Goal: Information Seeking & Learning: Learn about a topic

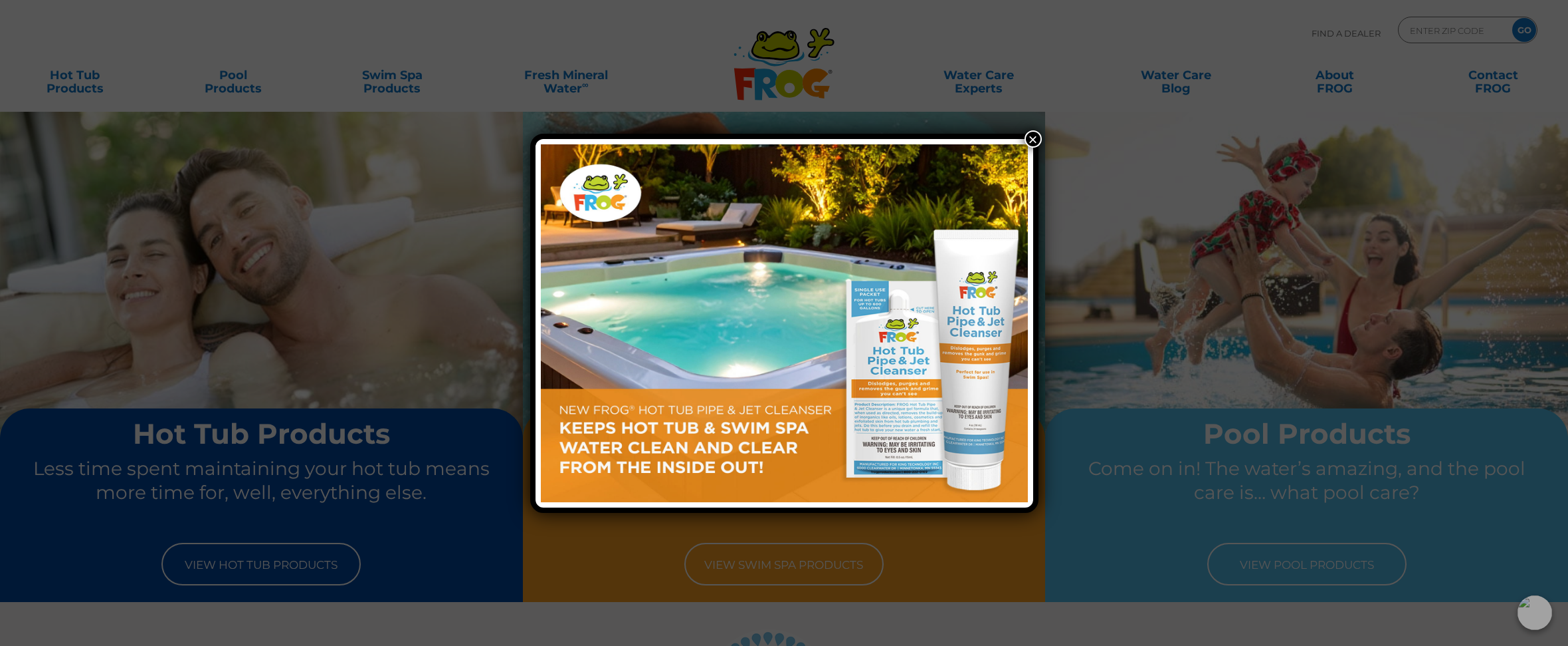
click at [1029, 138] on button "×" at bounding box center [1033, 139] width 17 height 17
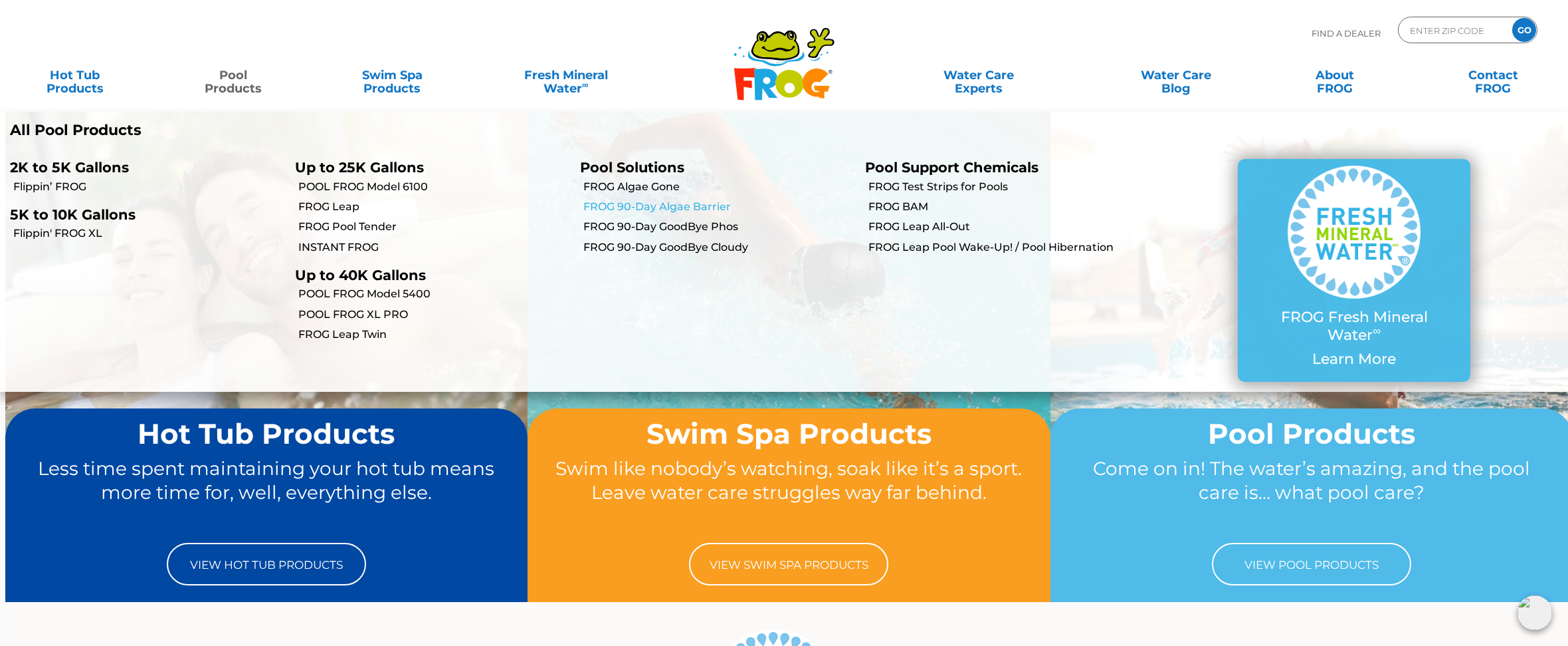
click at [627, 203] on link "FROG 90-Day Algae Barrier" at bounding box center [719, 207] width 271 height 15
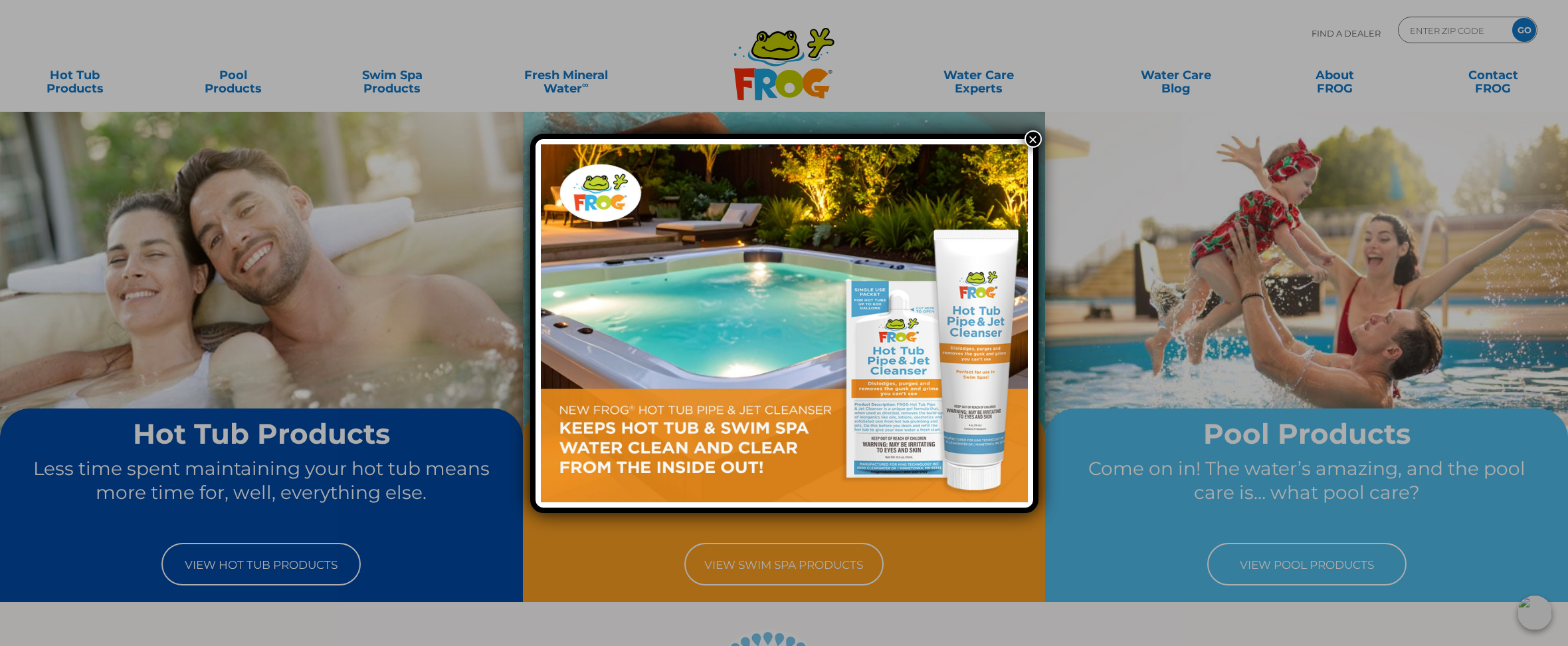
click at [224, 83] on div "×" at bounding box center [784, 323] width 1568 height 646
drag, startPoint x: 1036, startPoint y: 138, endPoint x: 963, endPoint y: 131, distance: 73.3
click at [1036, 138] on button "×" at bounding box center [1033, 139] width 17 height 17
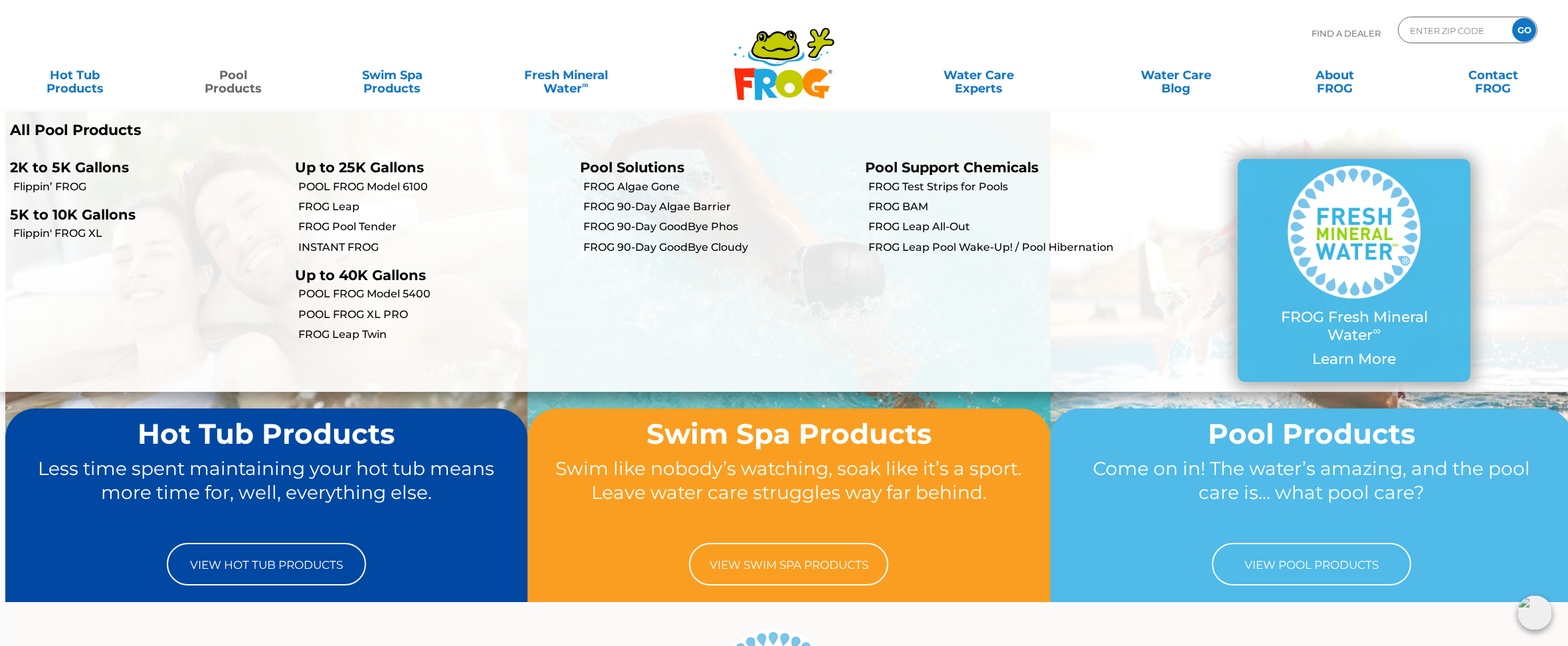
click at [241, 87] on link "Pool Products" at bounding box center [234, 75] width 123 height 26
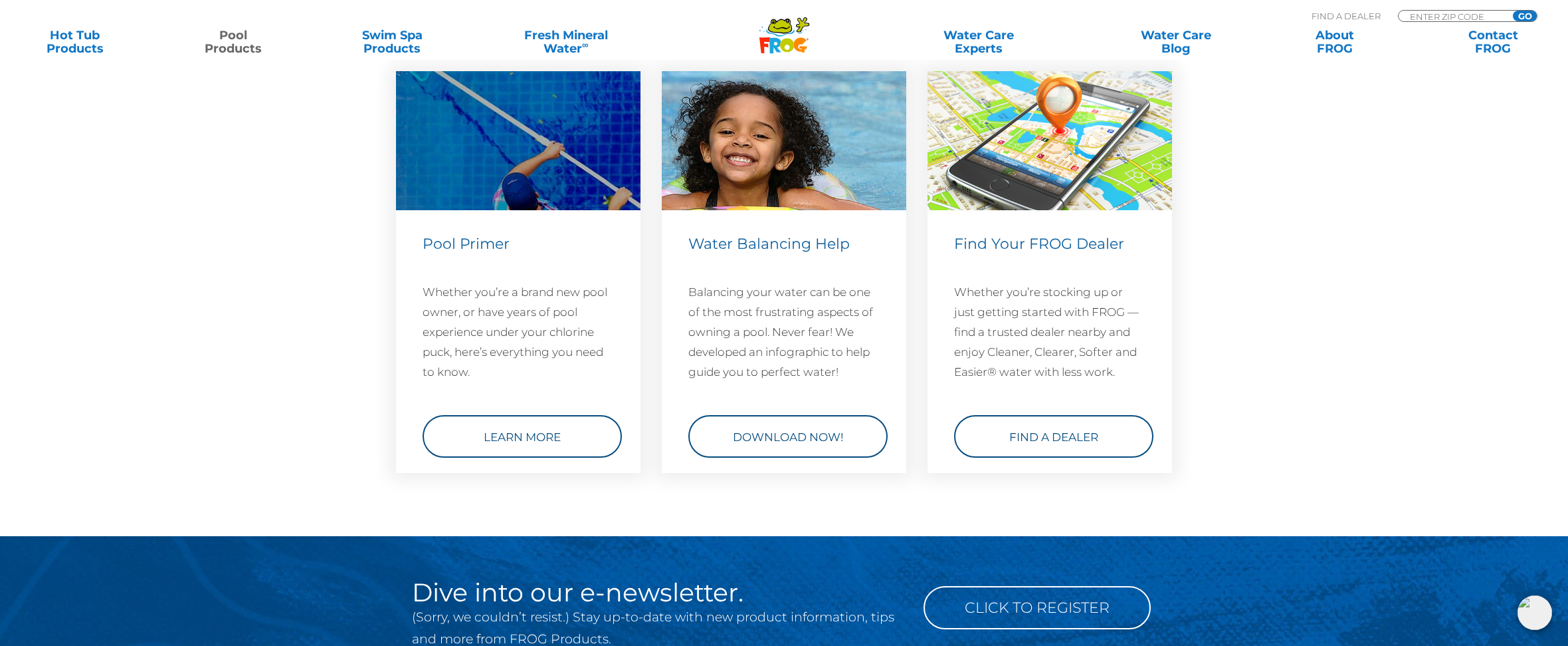
scroll to position [4779, 0]
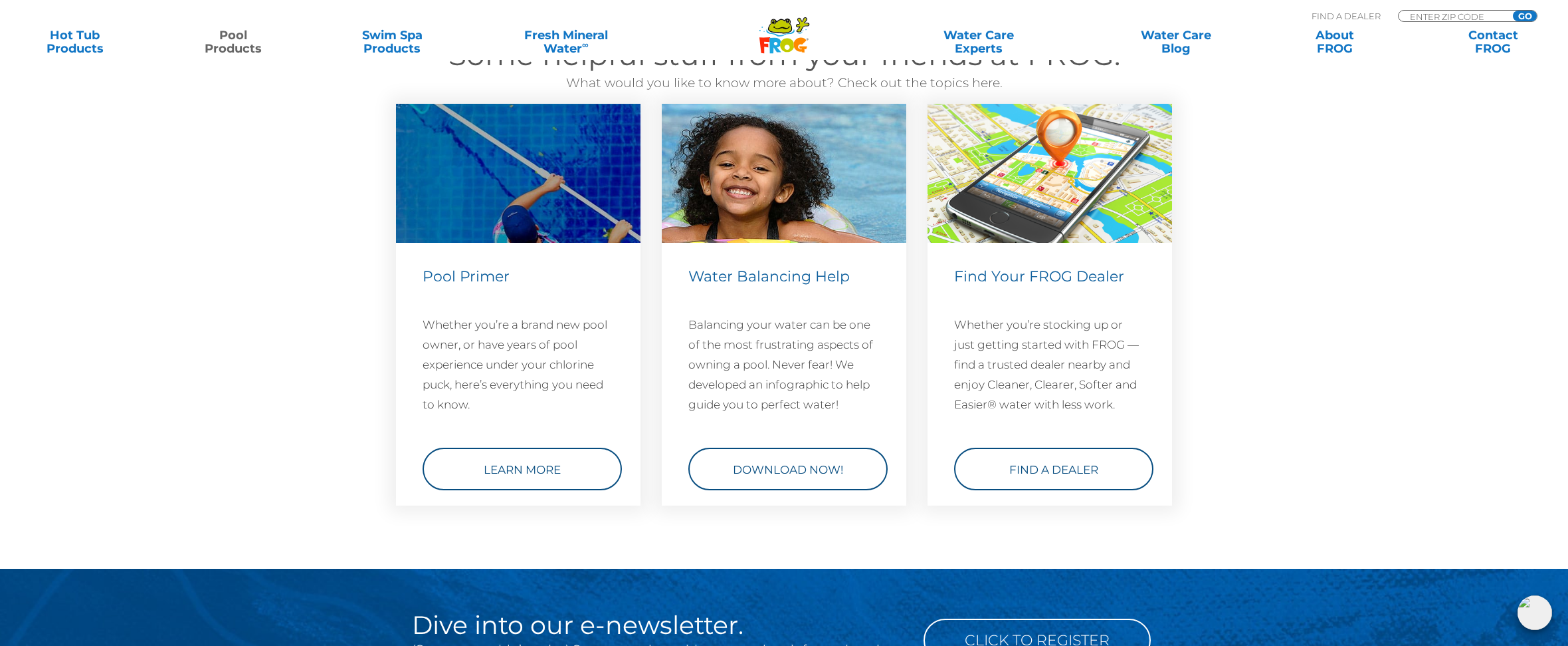
click at [1394, 512] on section "Some helpful stuff from your friends at FROG. What would you like to know more …" at bounding box center [784, 276] width 1568 height 586
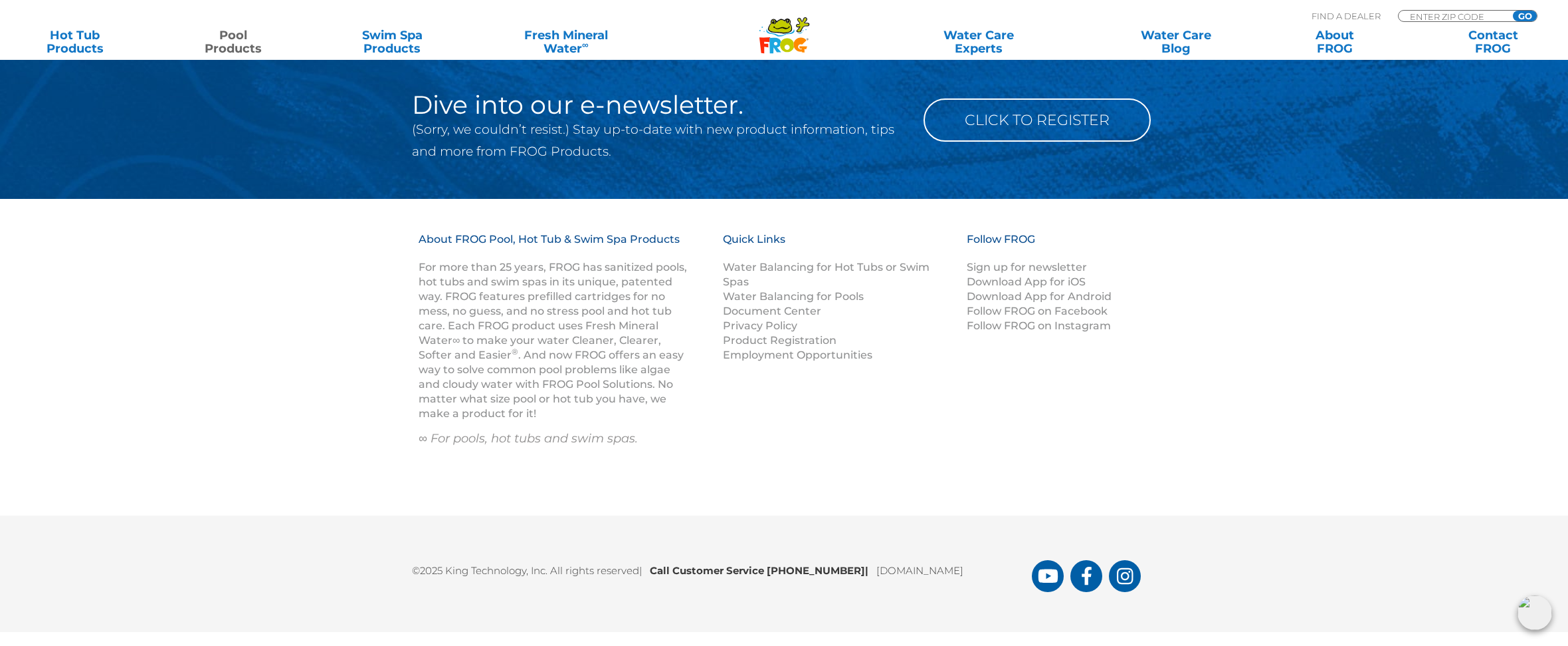
scroll to position [5307, 0]
